Goal: Find specific page/section: Find specific page/section

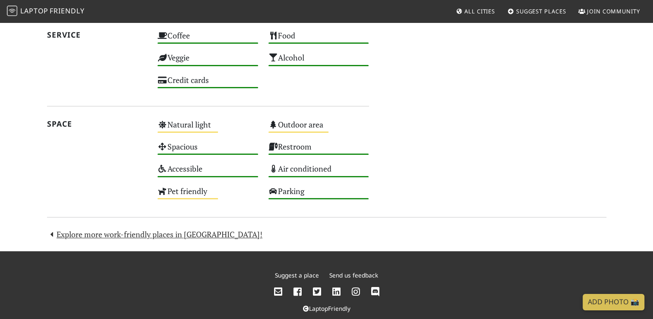
scroll to position [676, 0]
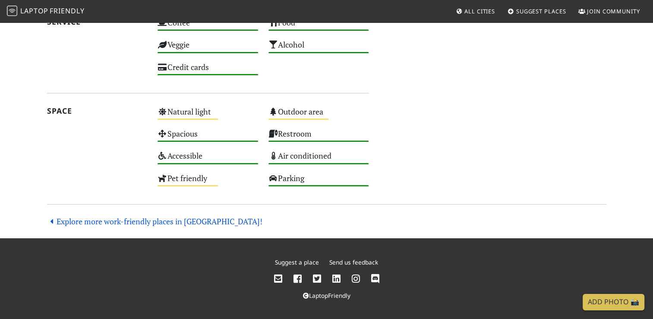
click at [181, 223] on link "Explore more work-friendly places in [GEOGRAPHIC_DATA]!" at bounding box center [155, 221] width 216 height 10
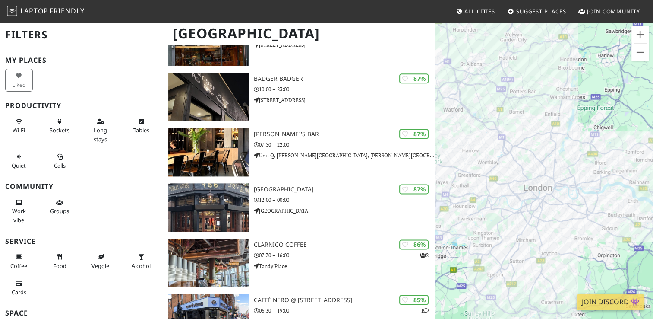
scroll to position [1278, 0]
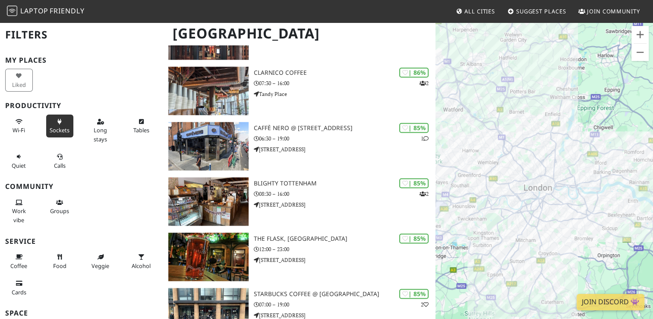
click at [60, 127] on span "Sockets" at bounding box center [60, 130] width 20 height 8
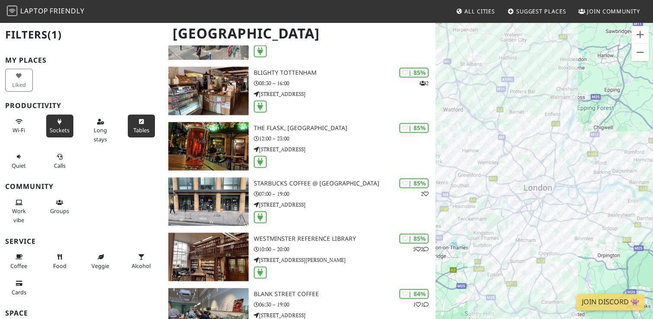
click at [139, 129] on span "Tables" at bounding box center [141, 130] width 16 height 8
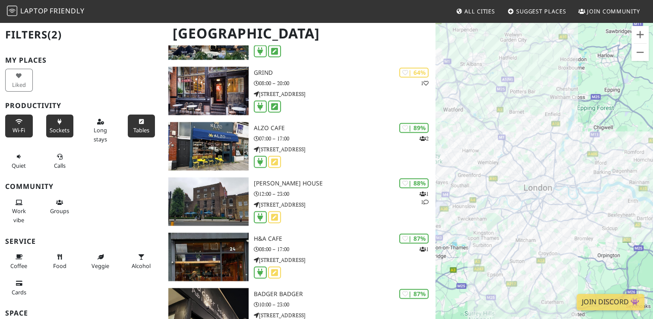
click at [14, 127] on span "Wi-Fi" at bounding box center [19, 130] width 13 height 8
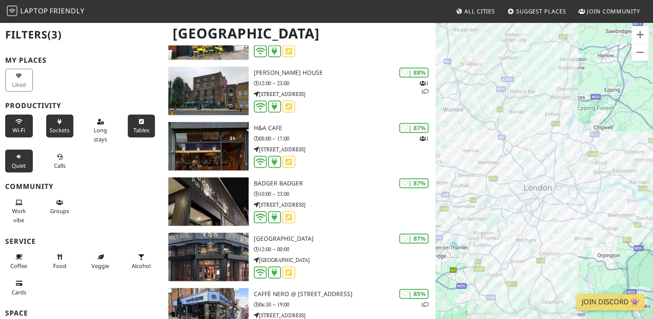
click at [16, 165] on span "Quiet" at bounding box center [19, 166] width 14 height 8
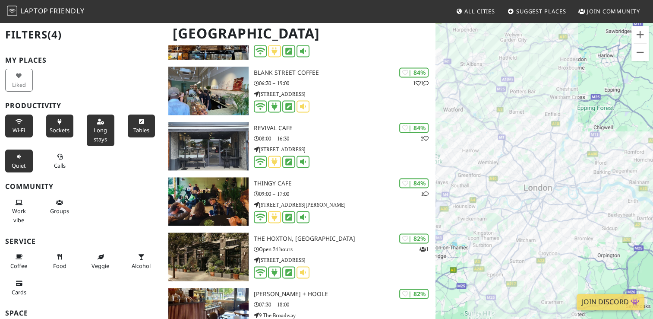
click at [97, 120] on icon at bounding box center [100, 122] width 7 height 6
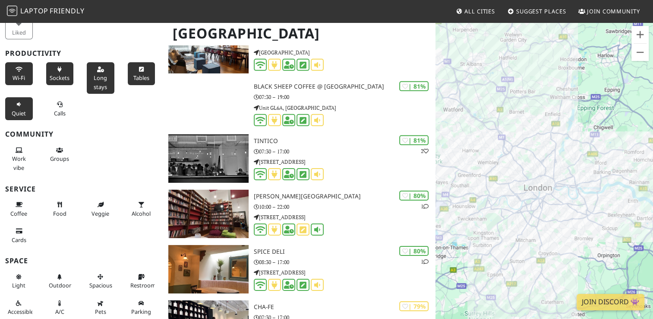
scroll to position [0, 0]
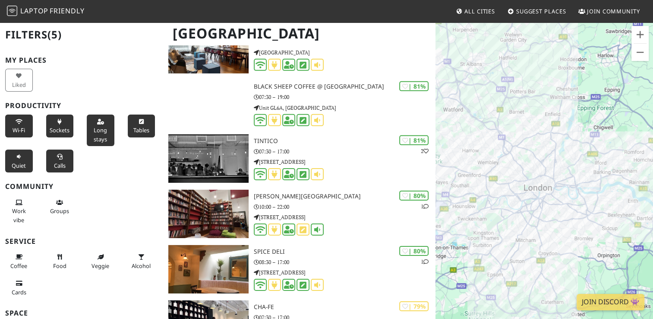
click at [60, 158] on icon at bounding box center [59, 157] width 7 height 6
